Goal: Information Seeking & Learning: Learn about a topic

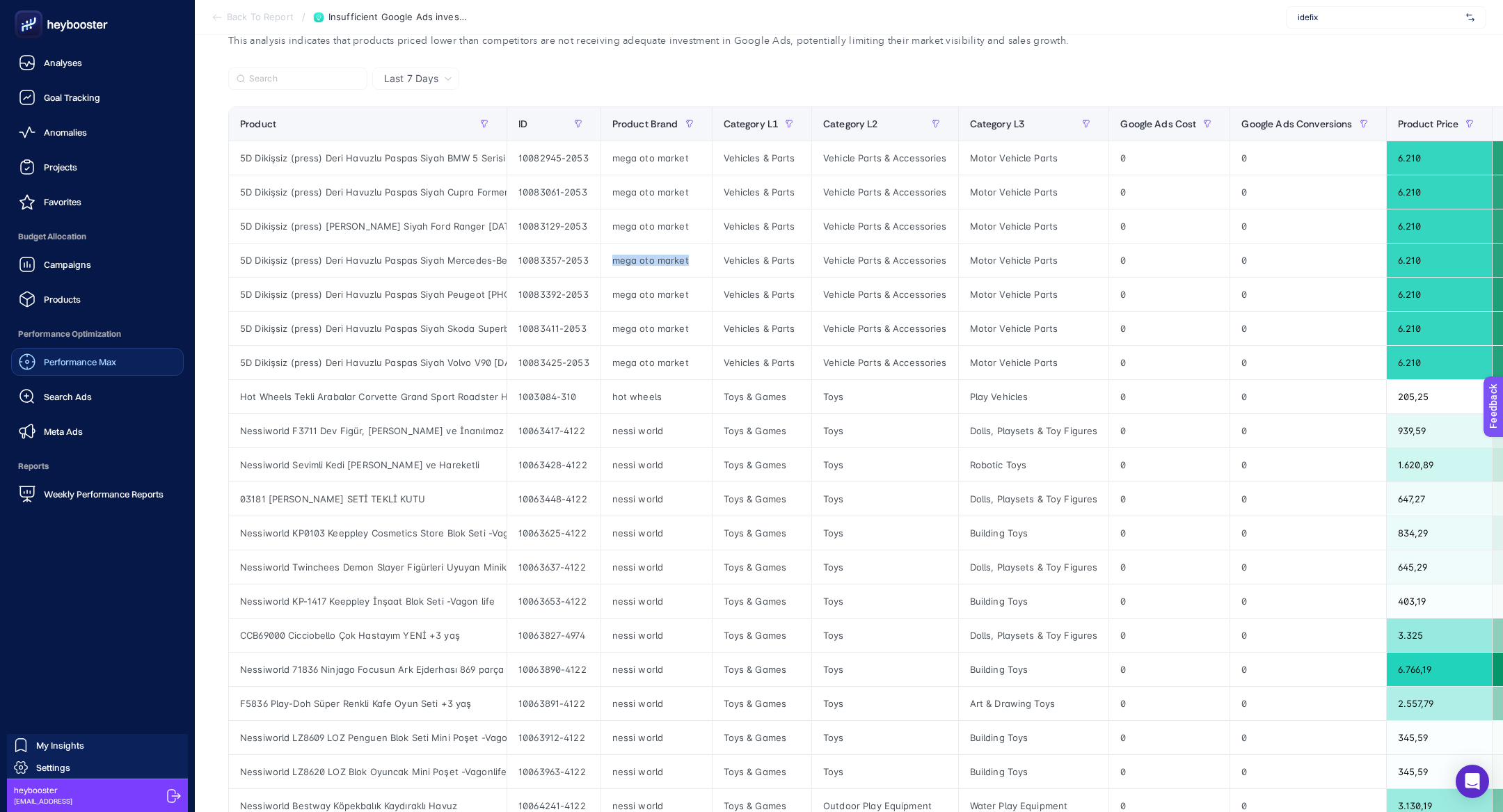
click at [69, 365] on span "Performance Max" at bounding box center [80, 362] width 72 height 11
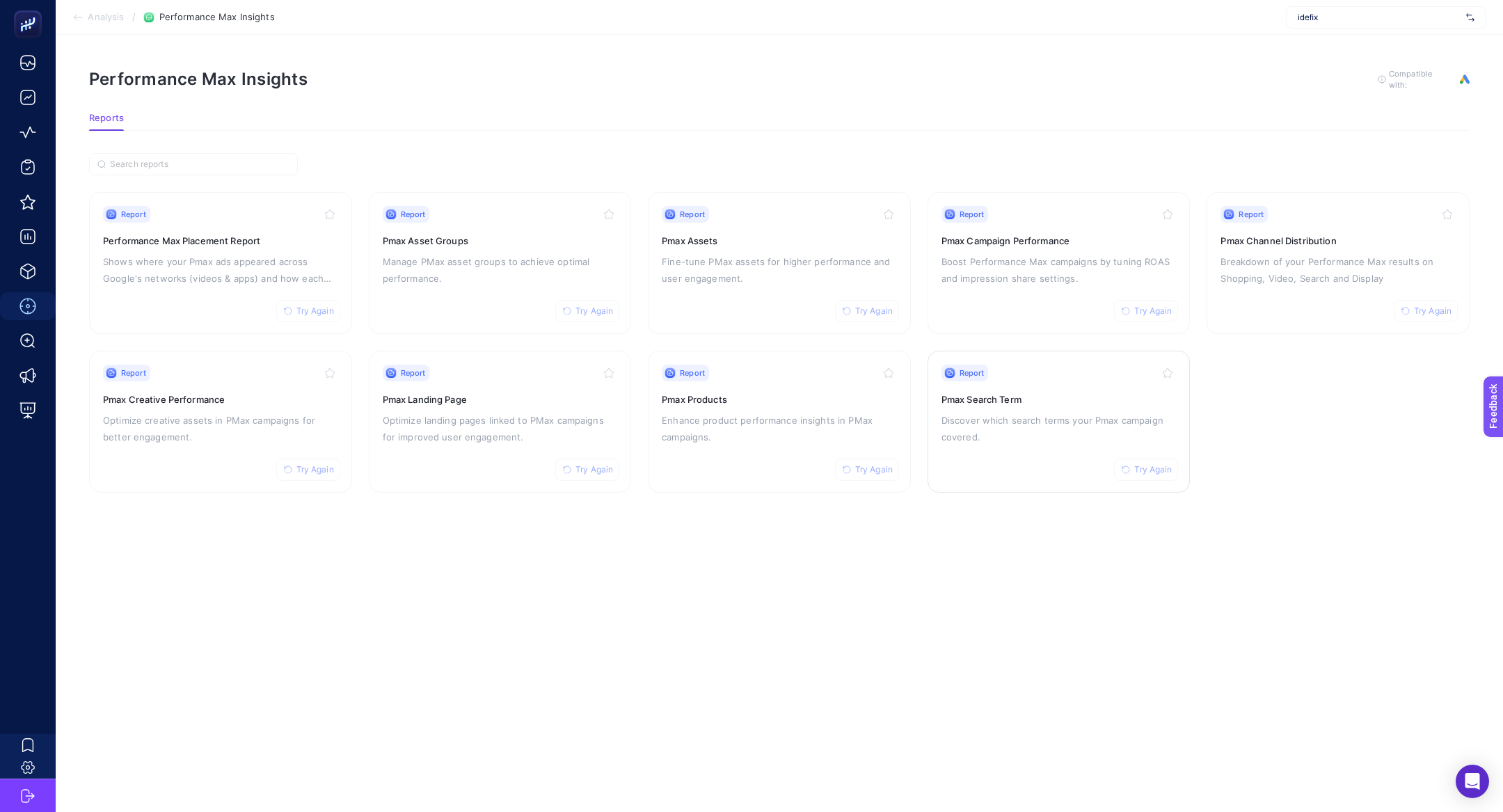
click at [1035, 421] on p "Discover which search terms your Pmax campaign covered." at bounding box center [1059, 428] width 235 height 33
click at [1299, 236] on h3 "Pmax Channel Distribution" at bounding box center [1338, 241] width 235 height 14
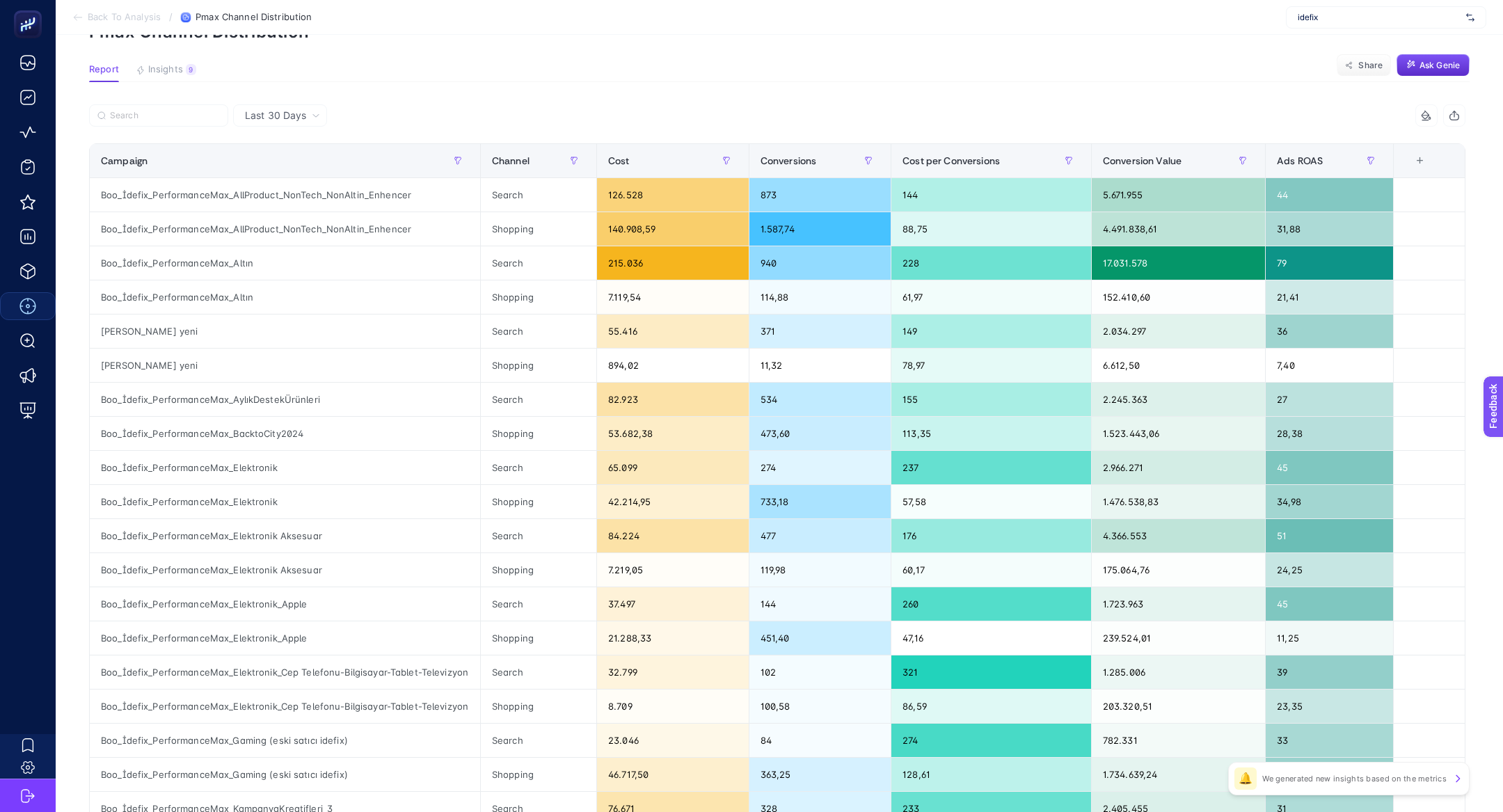
scroll to position [83, 0]
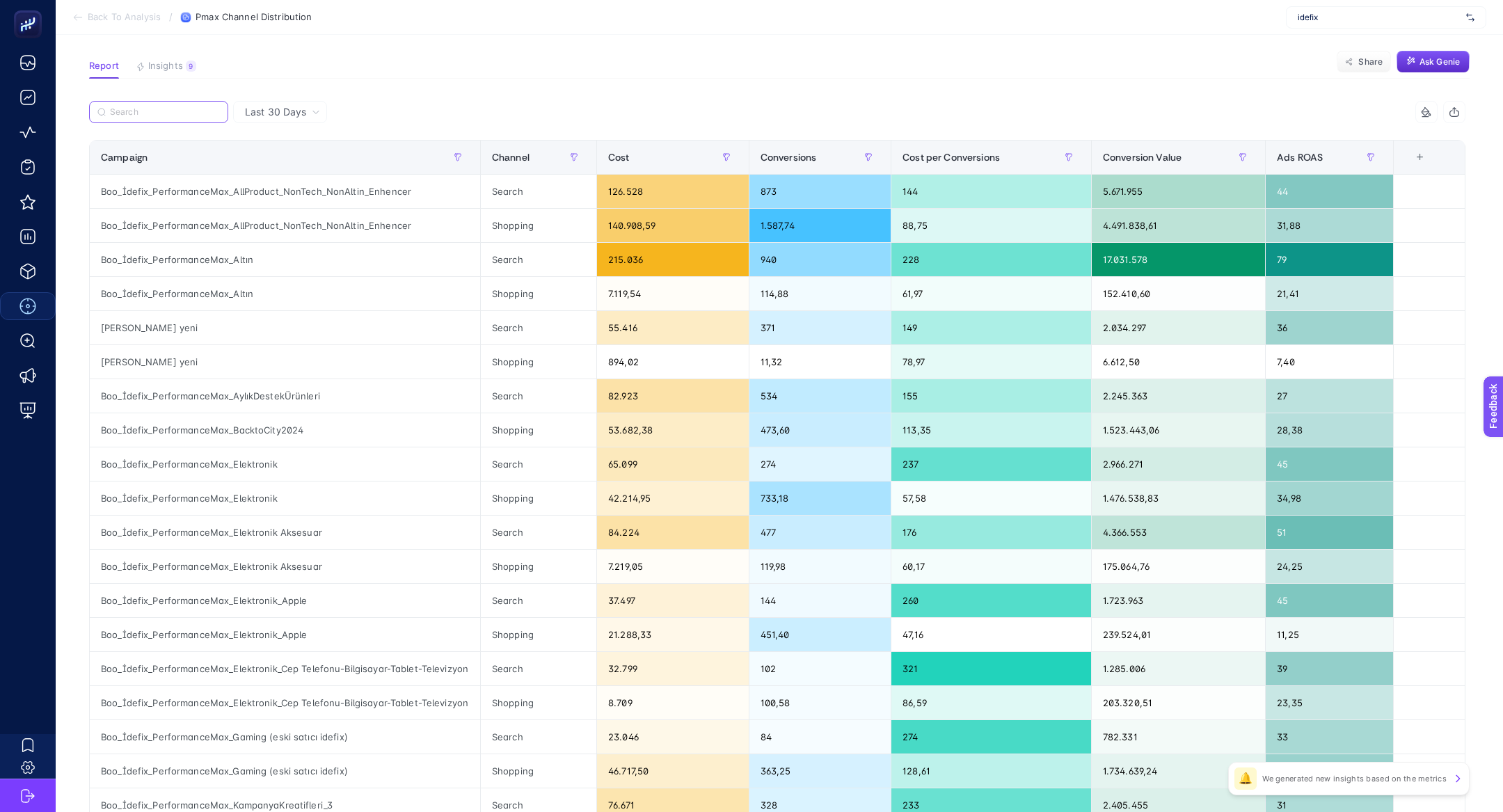
click at [173, 116] on input "Search" at bounding box center [164, 112] width 110 height 11
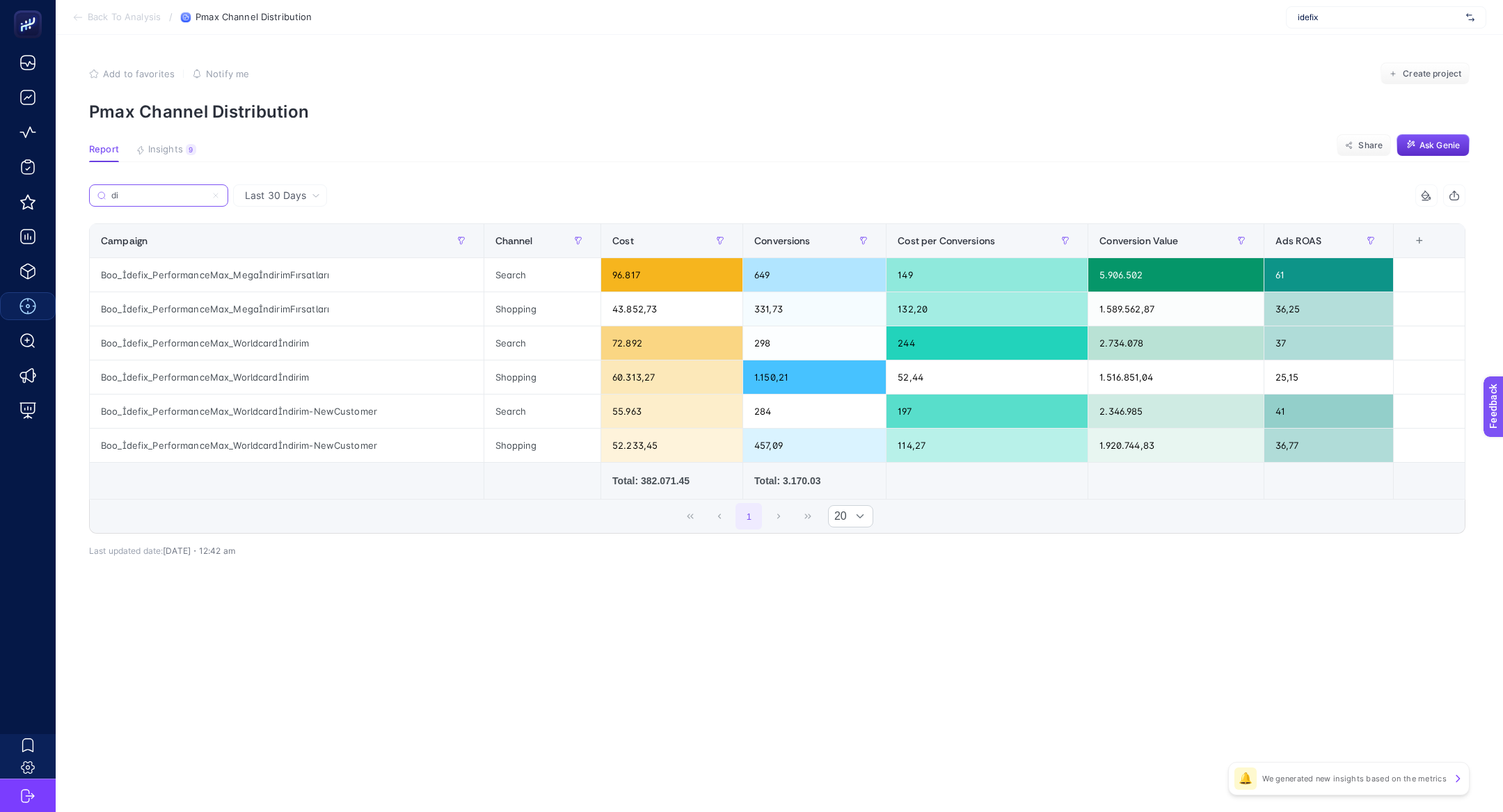
scroll to position [0, 0]
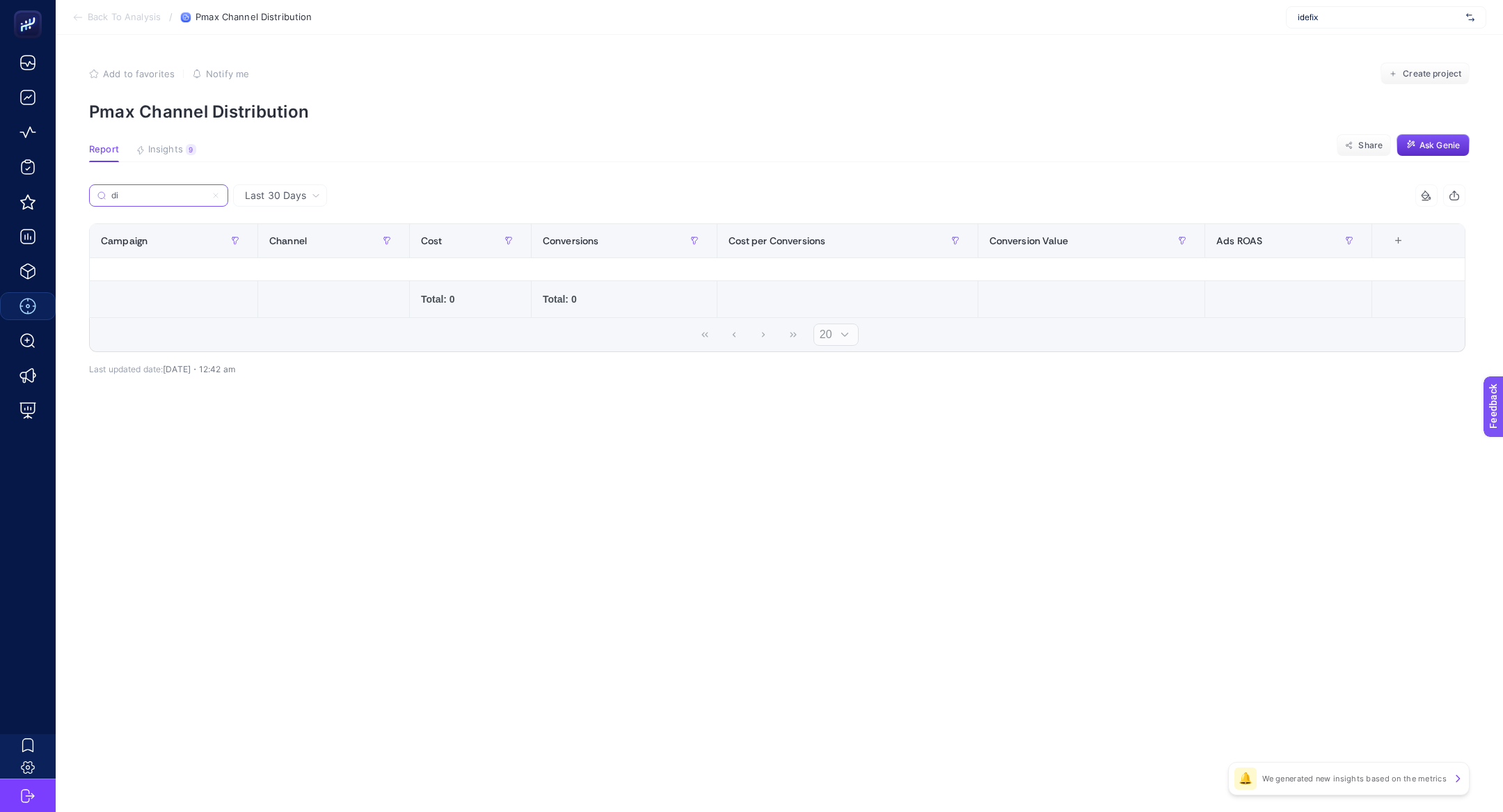
type input "d"
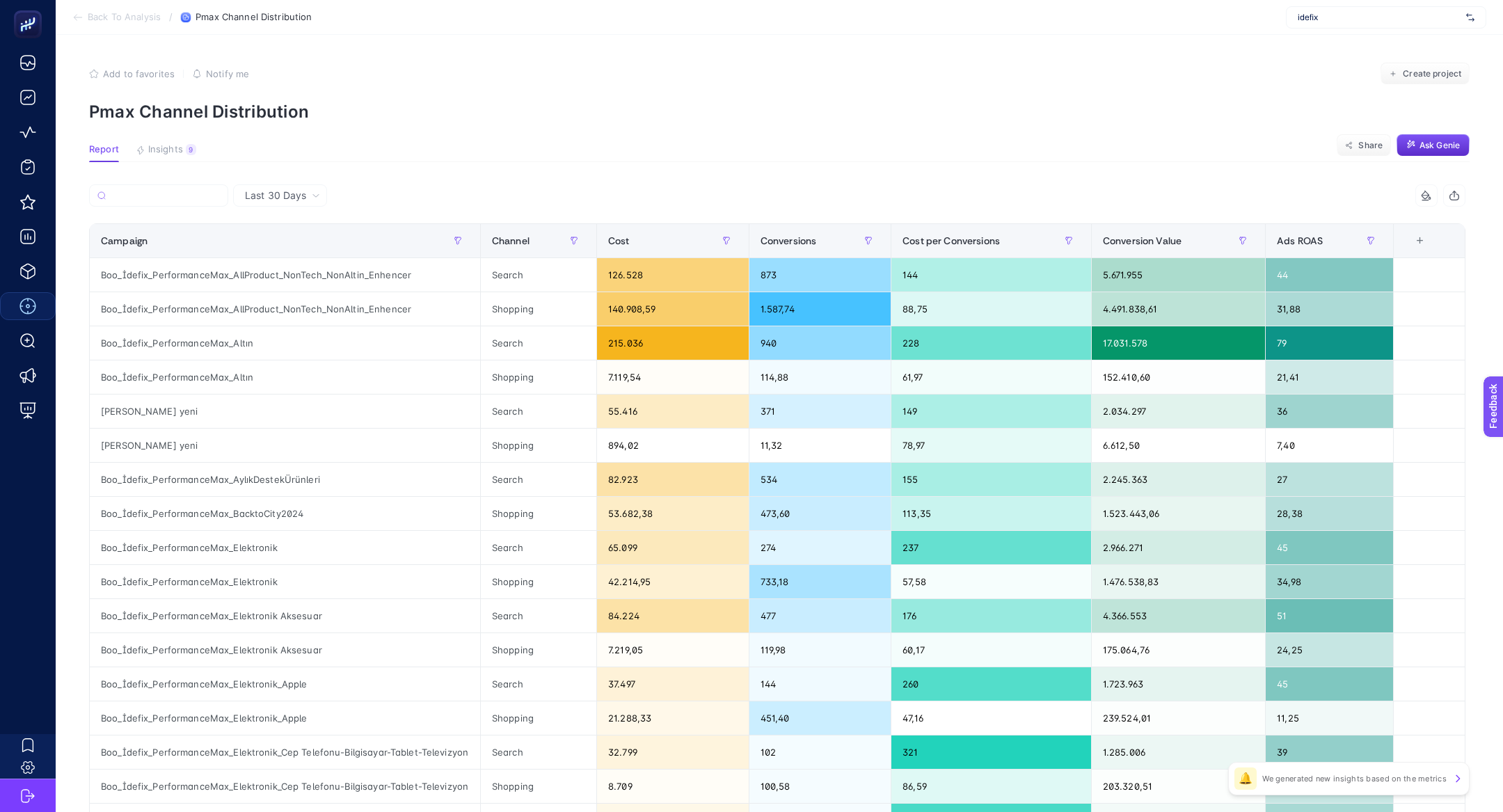
click at [1343, 25] on div "idefix" at bounding box center [1386, 17] width 200 height 22
type input "misir"
click at [1406, 63] on div "[URL][DOMAIN_NAME]" at bounding box center [1386, 68] width 199 height 22
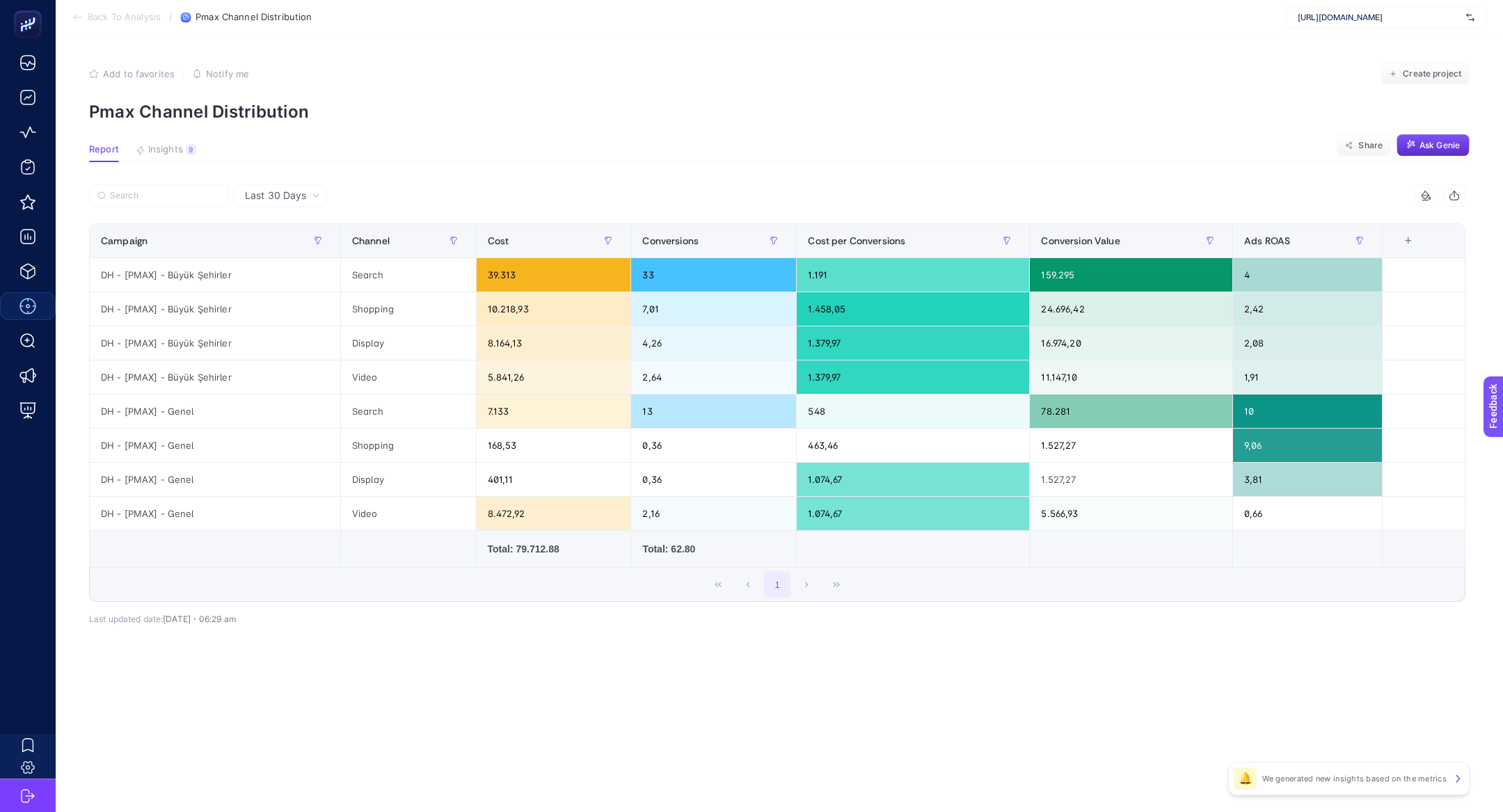
click at [310, 189] on div "Last 30 Days" at bounding box center [280, 195] width 94 height 22
click at [1420, 11] on div "[URL][DOMAIN_NAME]" at bounding box center [1386, 17] width 200 height 22
type input "ikea"
click at [1416, 36] on div "IKEA" at bounding box center [1386, 45] width 199 height 22
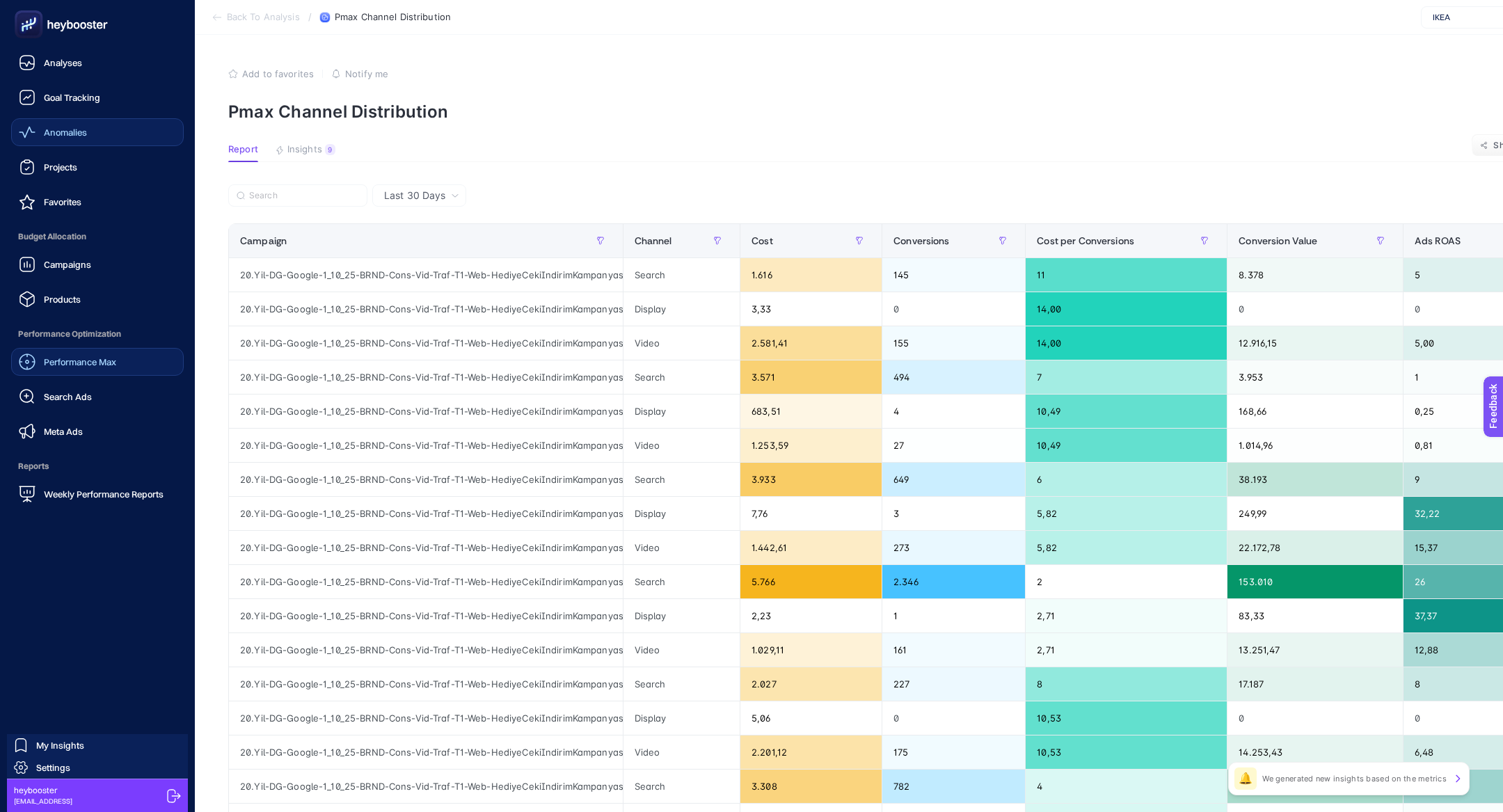
click at [64, 131] on span "Anomalies" at bounding box center [65, 132] width 43 height 11
